Goal: Transaction & Acquisition: Purchase product/service

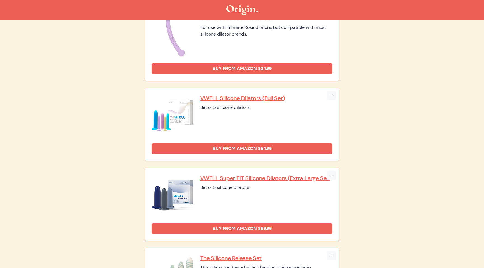
scroll to position [416, 0]
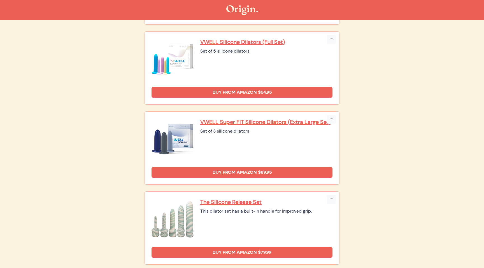
scroll to position [466, 0]
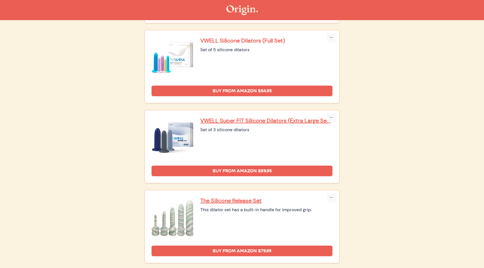
click at [242, 37] on p "VWELL Silicone Dilators (Full Set)" at bounding box center [266, 40] width 132 height 7
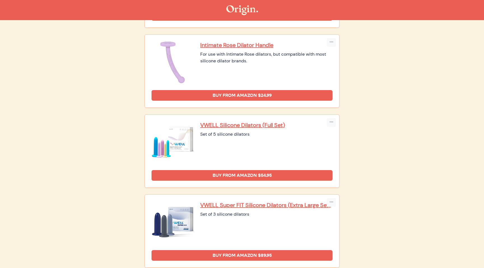
scroll to position [381, 0]
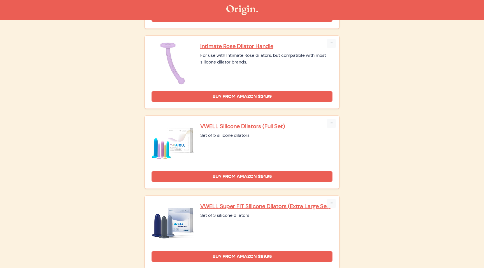
click at [233, 123] on p "VWELL Silicone Dilators (Full Set)" at bounding box center [266, 126] width 132 height 7
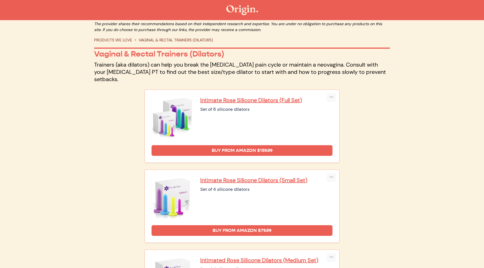
scroll to position [0, 0]
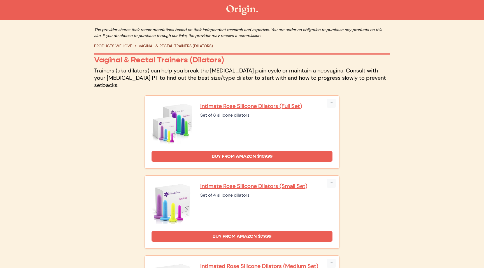
click at [124, 46] on link "PRODUCTS WE LOVE" at bounding box center [113, 45] width 38 height 5
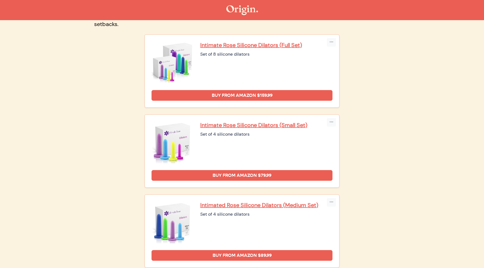
scroll to position [72, 0]
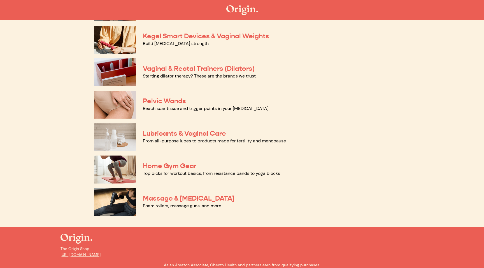
scroll to position [219, 0]
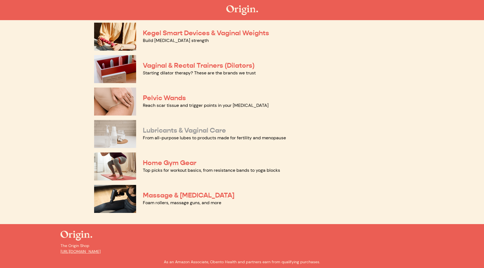
click at [173, 131] on link "Lubricants & Vaginal Care" at bounding box center [184, 130] width 83 height 8
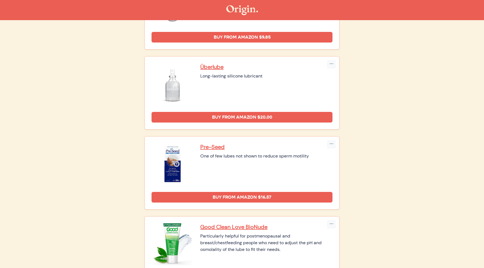
scroll to position [122, 0]
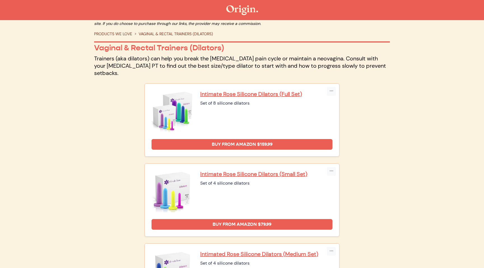
scroll to position [12, 0]
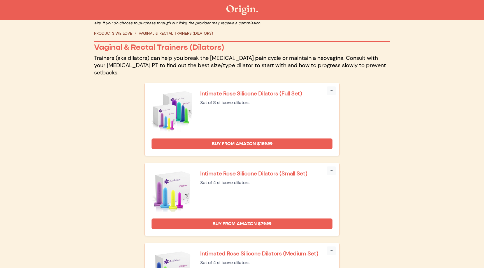
scroll to position [12, 0]
